Goal: Transaction & Acquisition: Purchase product/service

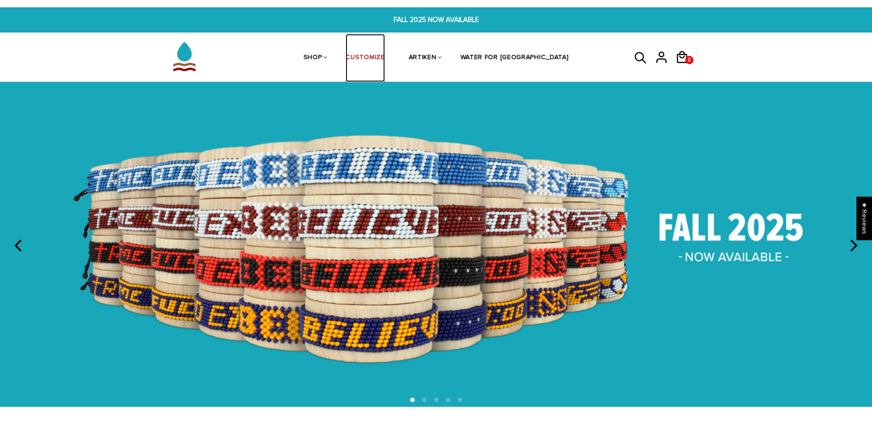
click at [379, 54] on link "CUSTOMIZE" at bounding box center [365, 58] width 39 height 49
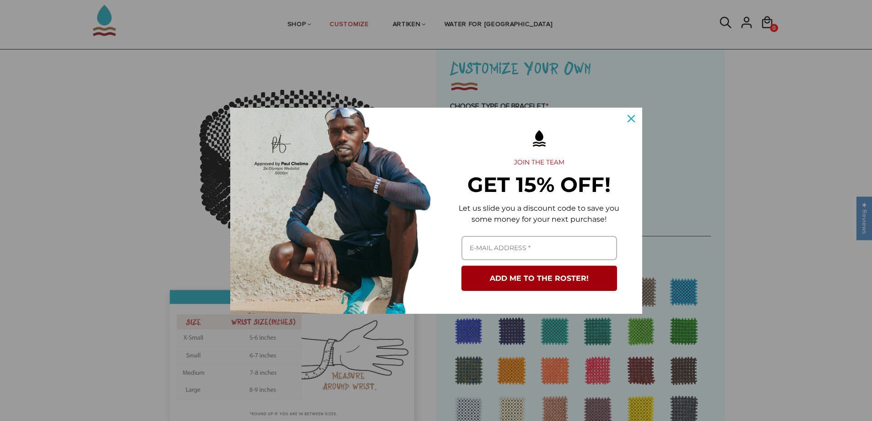
scroll to position [92, 0]
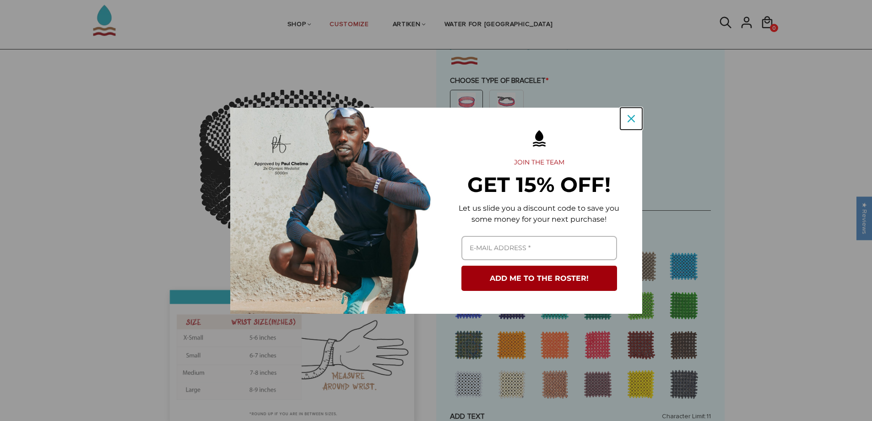
click at [638, 116] on div "Close" at bounding box center [631, 118] width 15 height 15
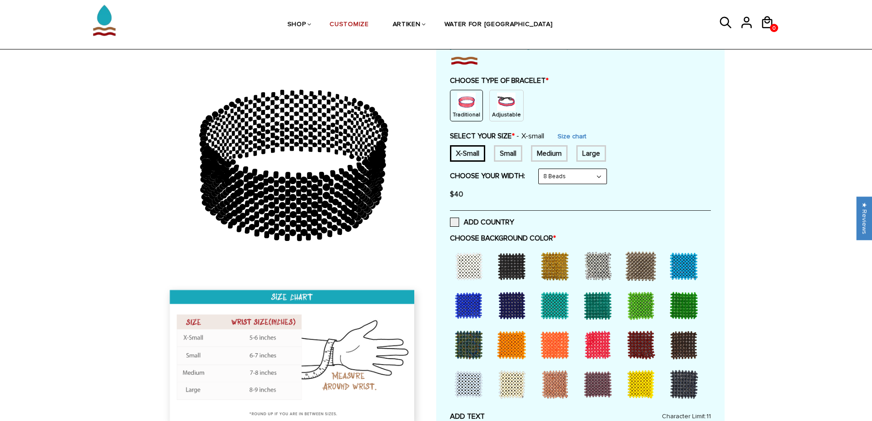
click at [506, 111] on p "Adjustable" at bounding box center [506, 115] width 29 height 8
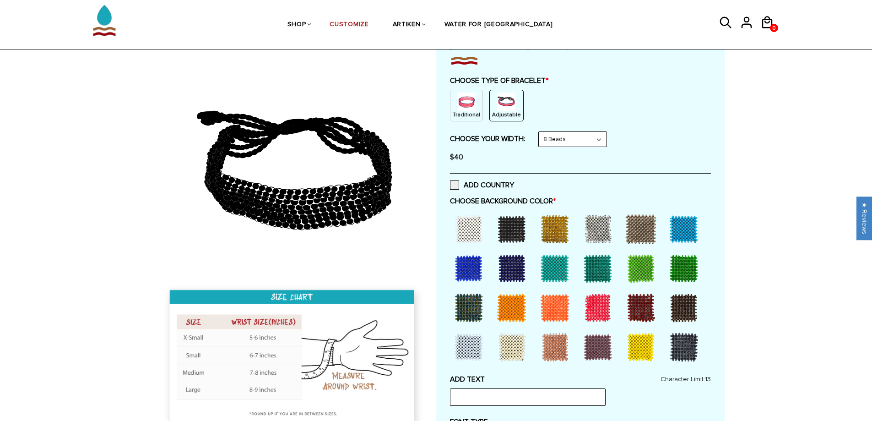
click at [601, 137] on select "8 Beads 6 Beads 10 Beads" at bounding box center [573, 139] width 68 height 15
select select "6-beads"
click at [541, 132] on select "8 Beads 6 Beads 10 Beads" at bounding box center [573, 139] width 68 height 15
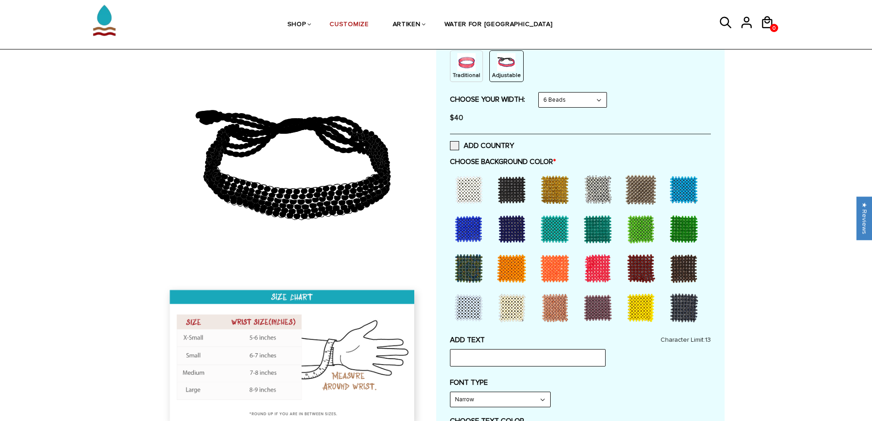
scroll to position [137, 0]
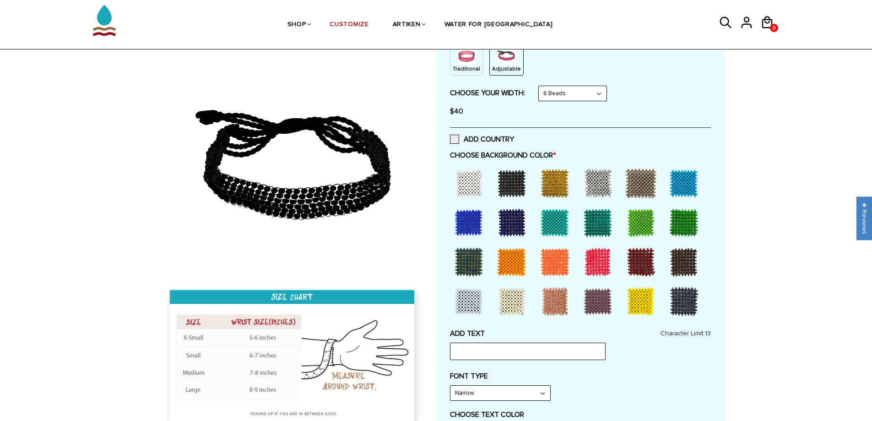
click at [508, 187] on div at bounding box center [512, 183] width 37 height 37
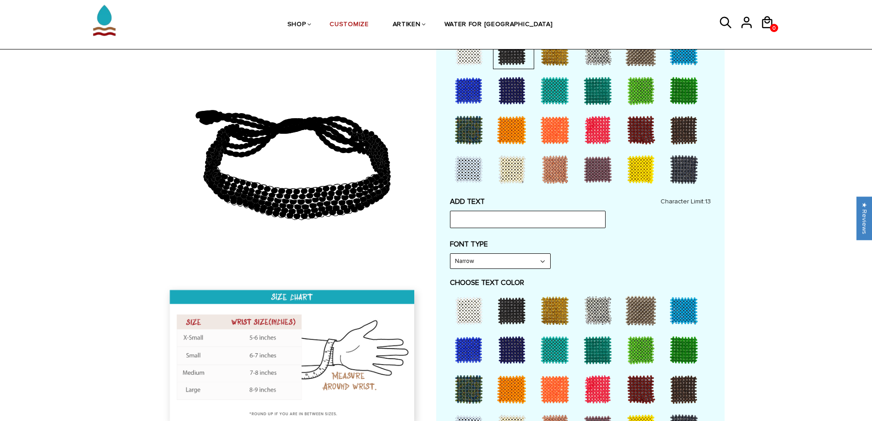
scroll to position [275, 0]
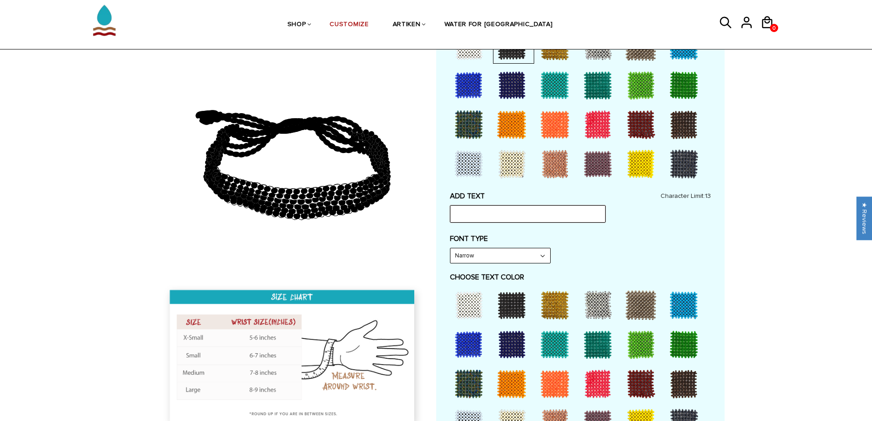
click at [508, 215] on input "text" at bounding box center [528, 213] width 156 height 17
type input "relentless"
click at [540, 259] on select "Narrow Bold" at bounding box center [501, 255] width 100 height 15
select select "Bold"
click at [451, 248] on select "Narrow Bold" at bounding box center [501, 255] width 100 height 15
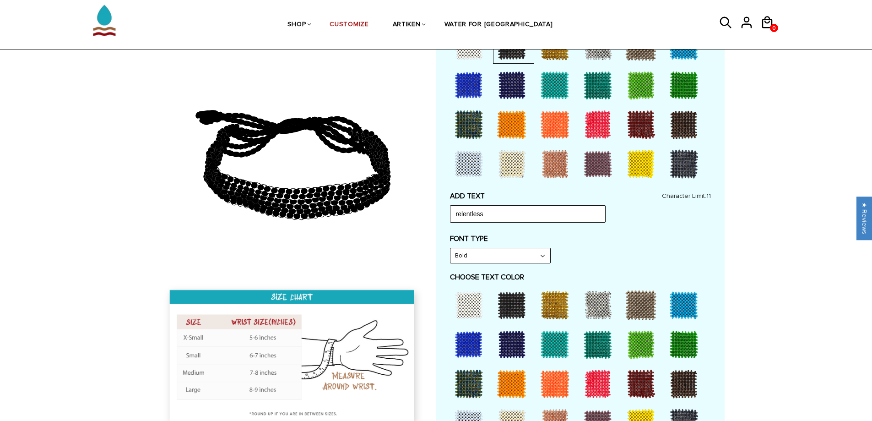
click at [512, 383] on div at bounding box center [512, 383] width 37 height 37
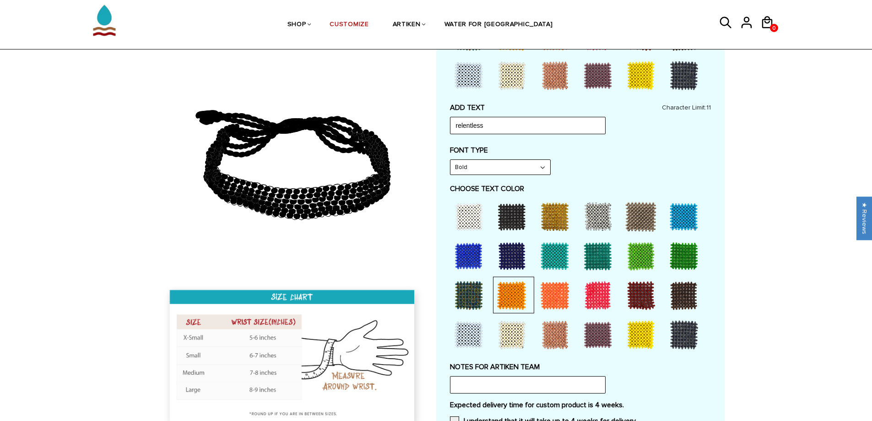
scroll to position [366, 0]
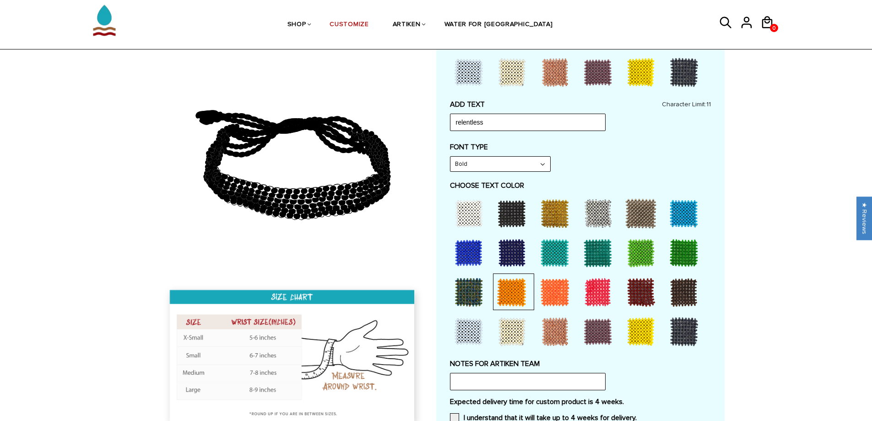
click at [637, 333] on div at bounding box center [641, 331] width 37 height 37
click at [638, 337] on div at bounding box center [641, 331] width 37 height 37
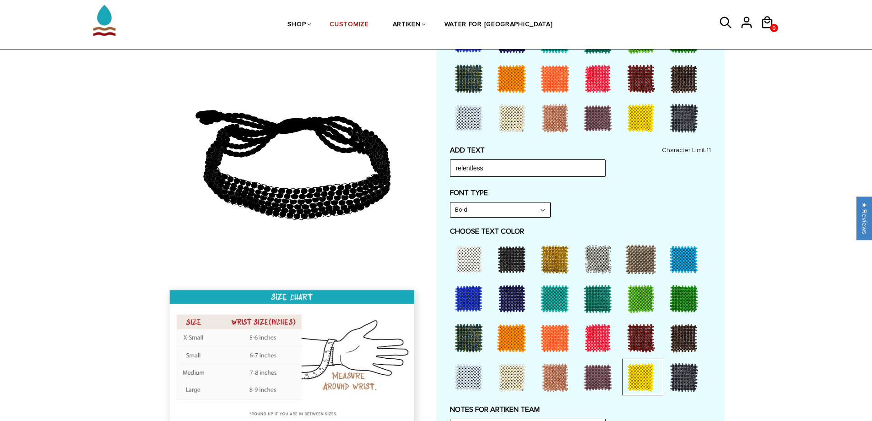
scroll to position [229, 0]
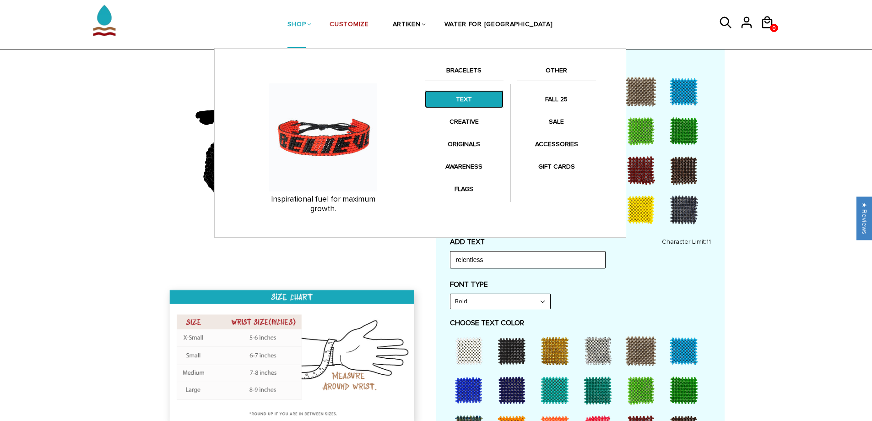
click at [471, 102] on link "TEXT" at bounding box center [464, 99] width 79 height 18
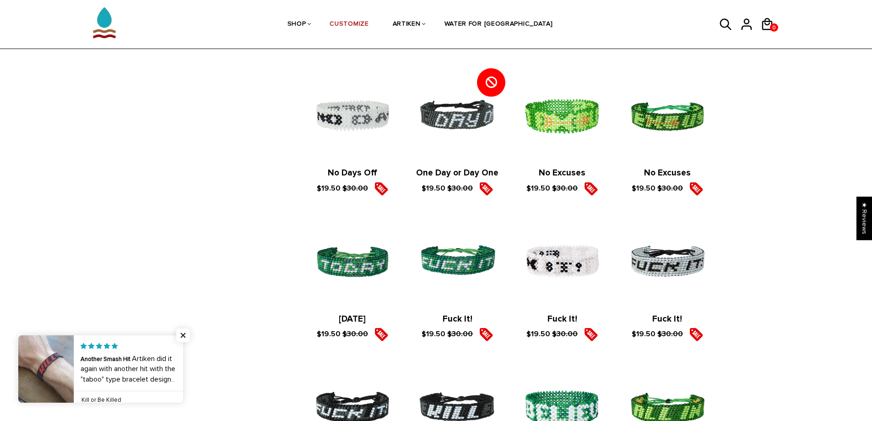
scroll to position [1007, 0]
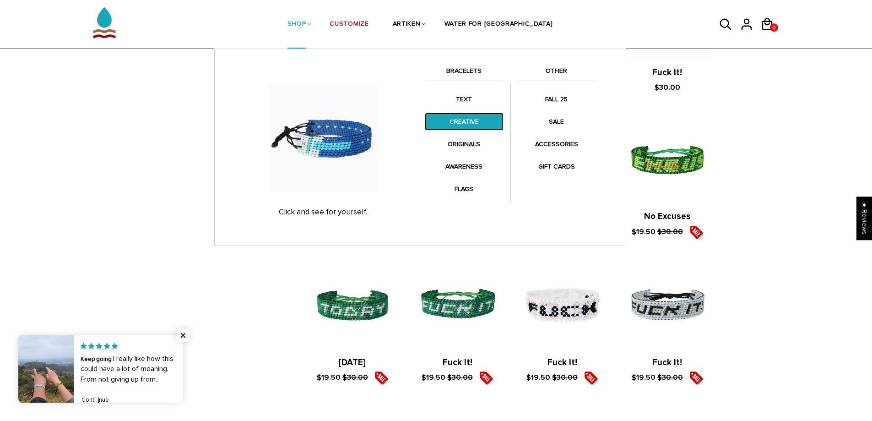
click at [467, 125] on link "CREATIVE" at bounding box center [464, 122] width 79 height 18
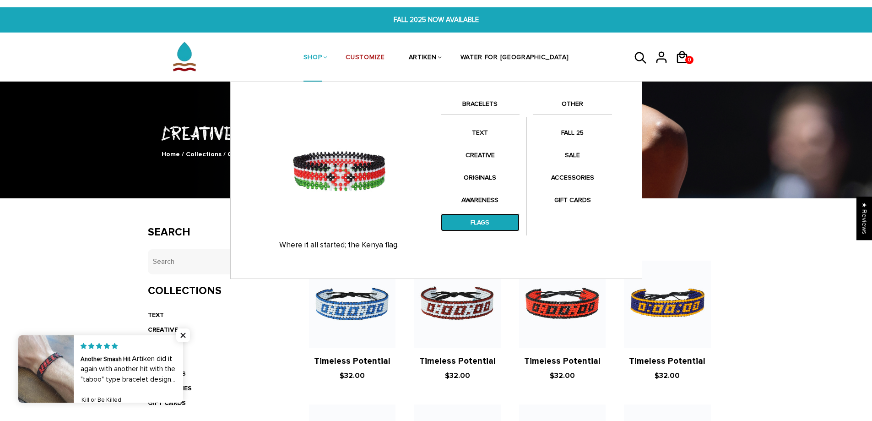
click at [482, 219] on link "FLAGS" at bounding box center [480, 222] width 79 height 18
click at [481, 219] on link "FLAGS" at bounding box center [480, 222] width 79 height 18
